Goal: Task Accomplishment & Management: Use online tool/utility

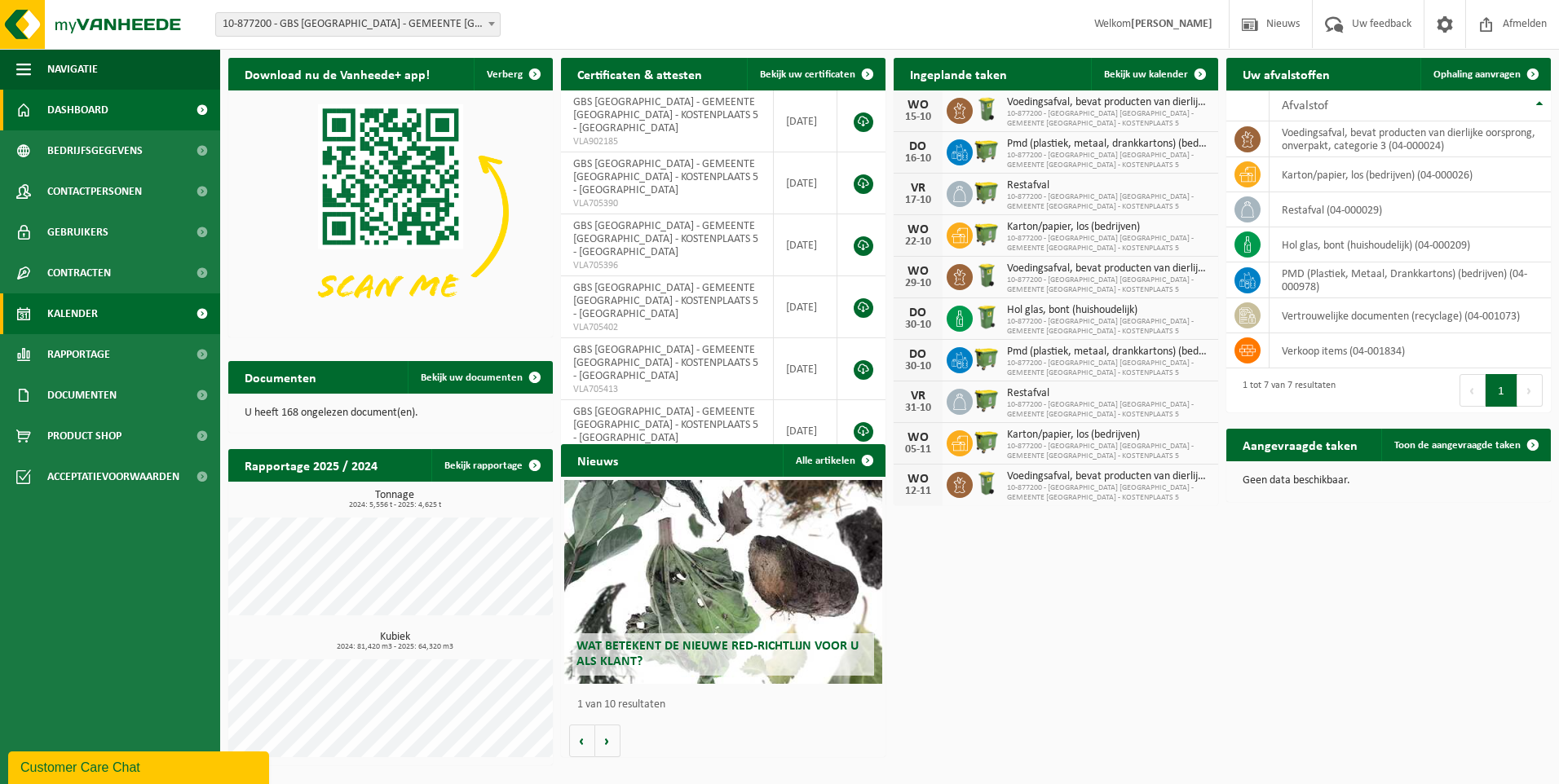
click at [112, 309] on link "Kalender" at bounding box center [109, 313] width 220 height 40
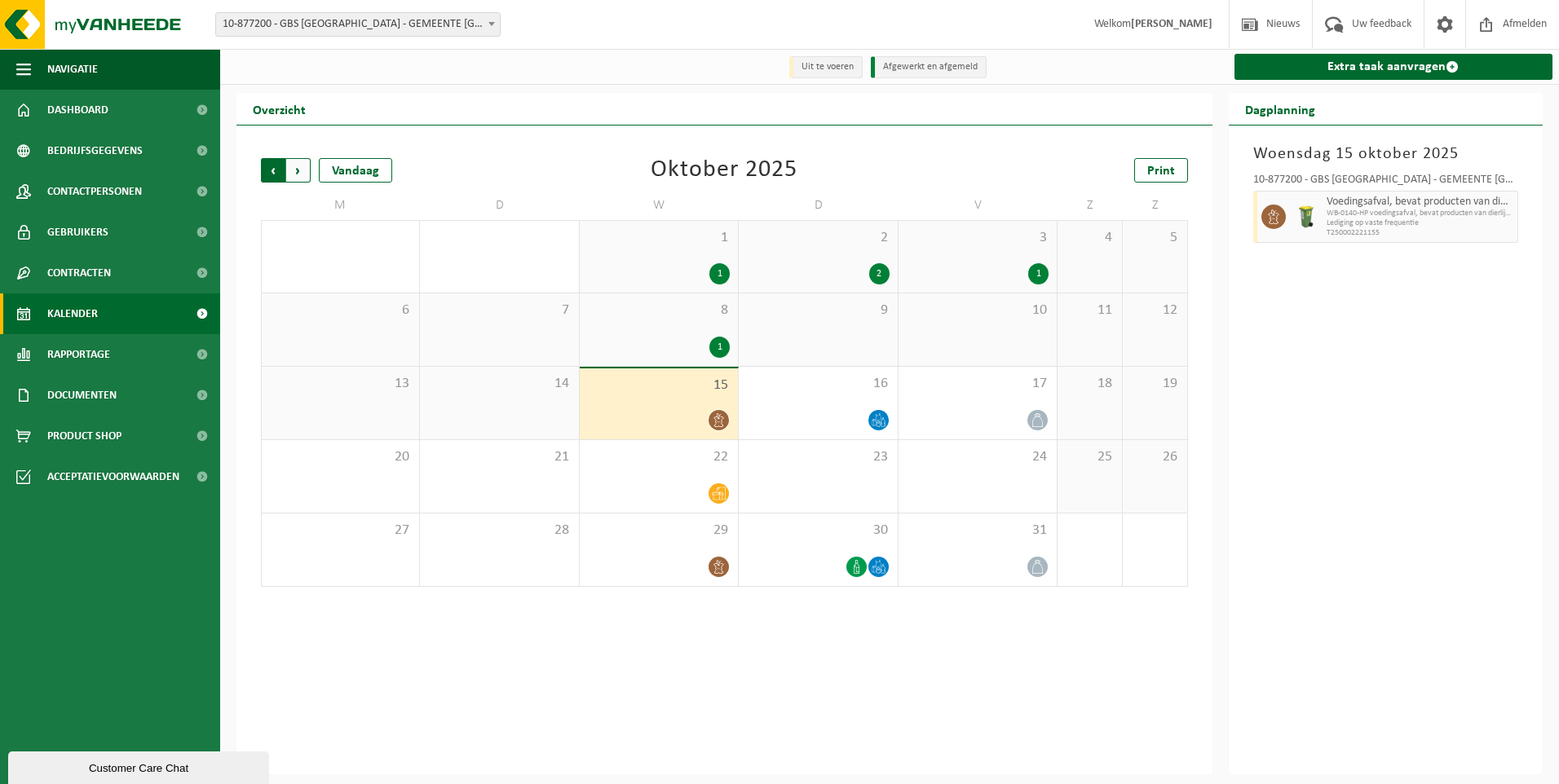
click at [294, 170] on span "Volgende" at bounding box center [298, 169] width 25 height 25
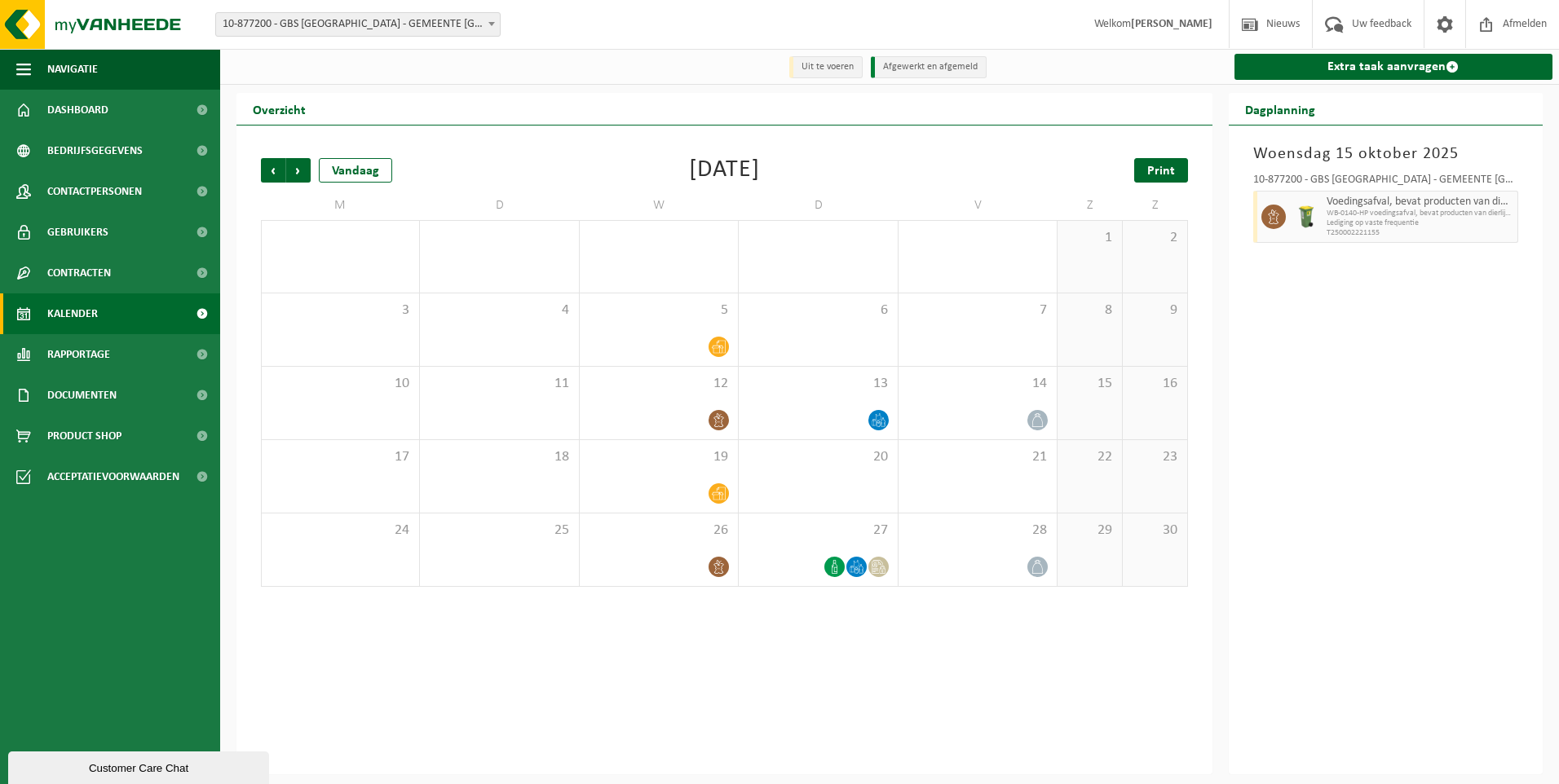
click at [1167, 167] on span "Print" at bounding box center [1161, 170] width 28 height 13
click at [301, 173] on span "Volgende" at bounding box center [298, 169] width 25 height 25
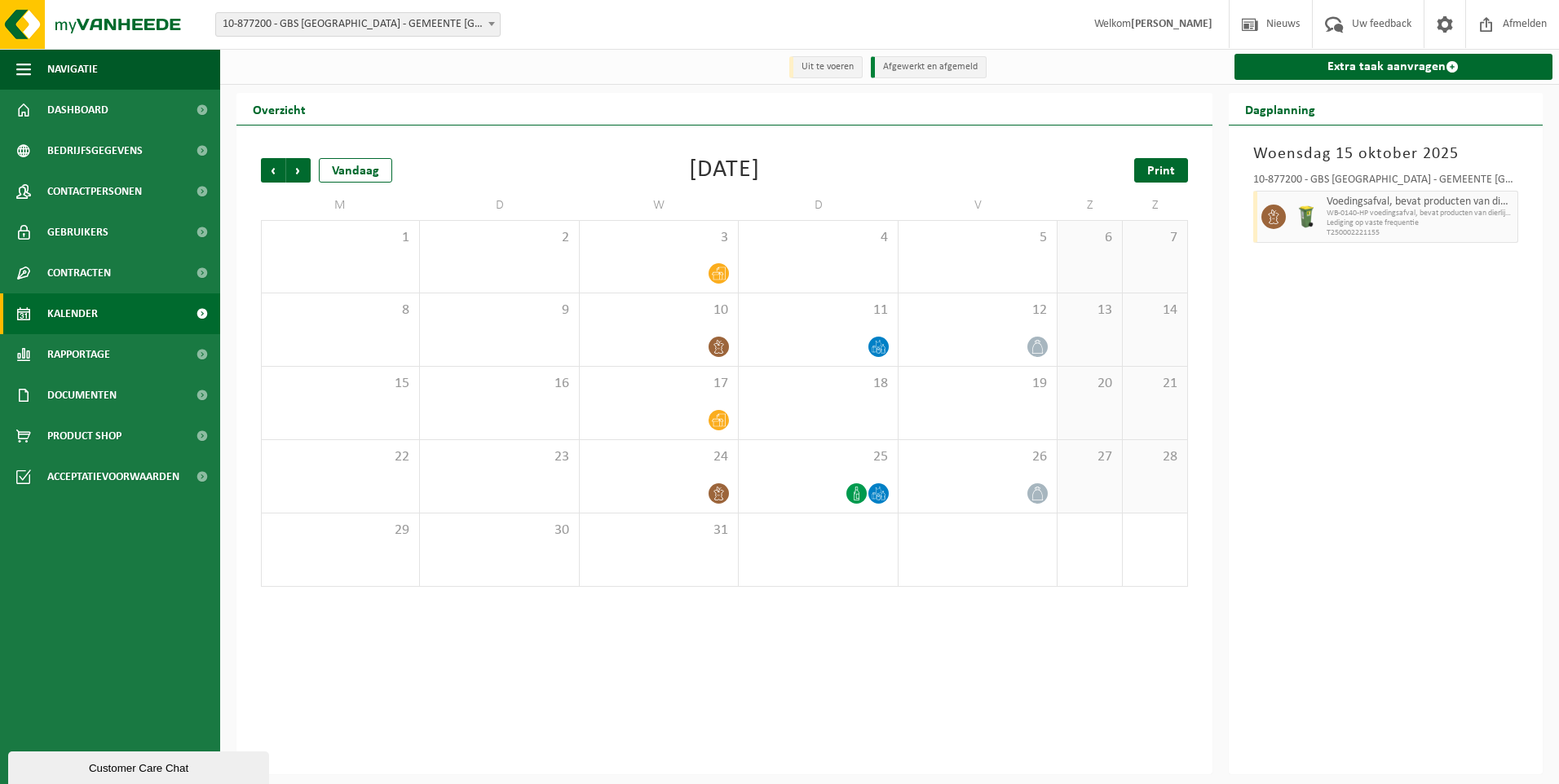
click at [1171, 174] on span "Print" at bounding box center [1161, 170] width 28 height 13
